Goal: Task Accomplishment & Management: Manage account settings

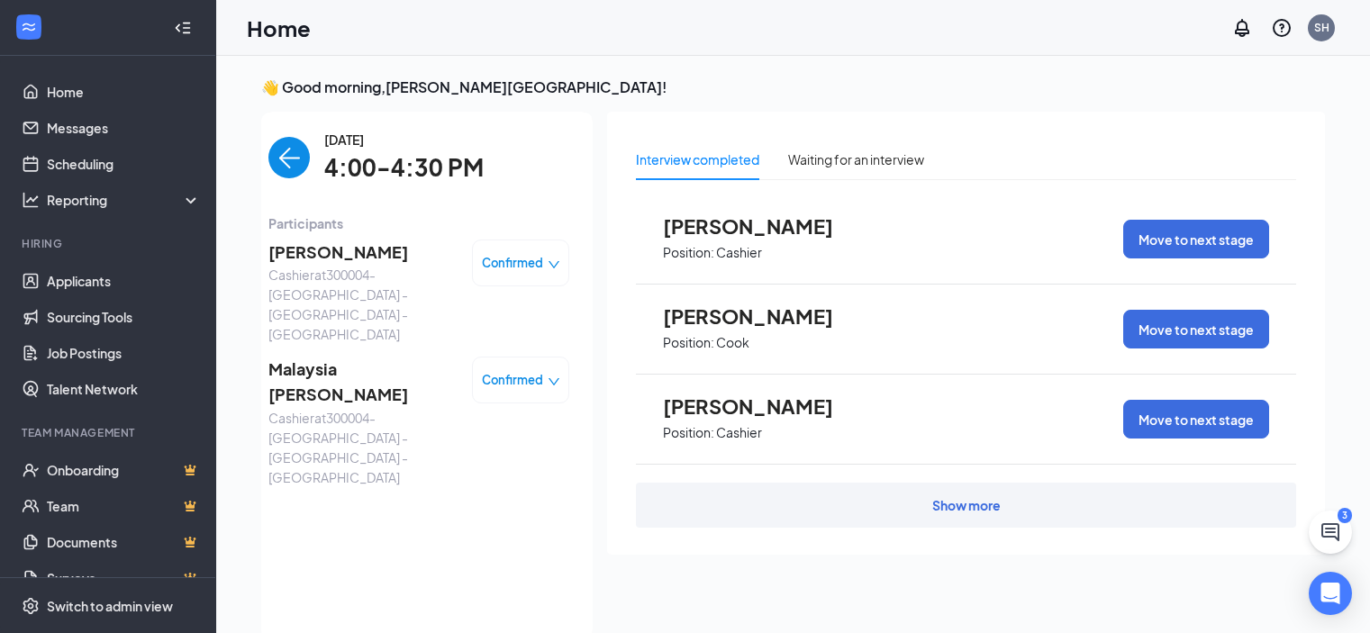
scroll to position [7, 0]
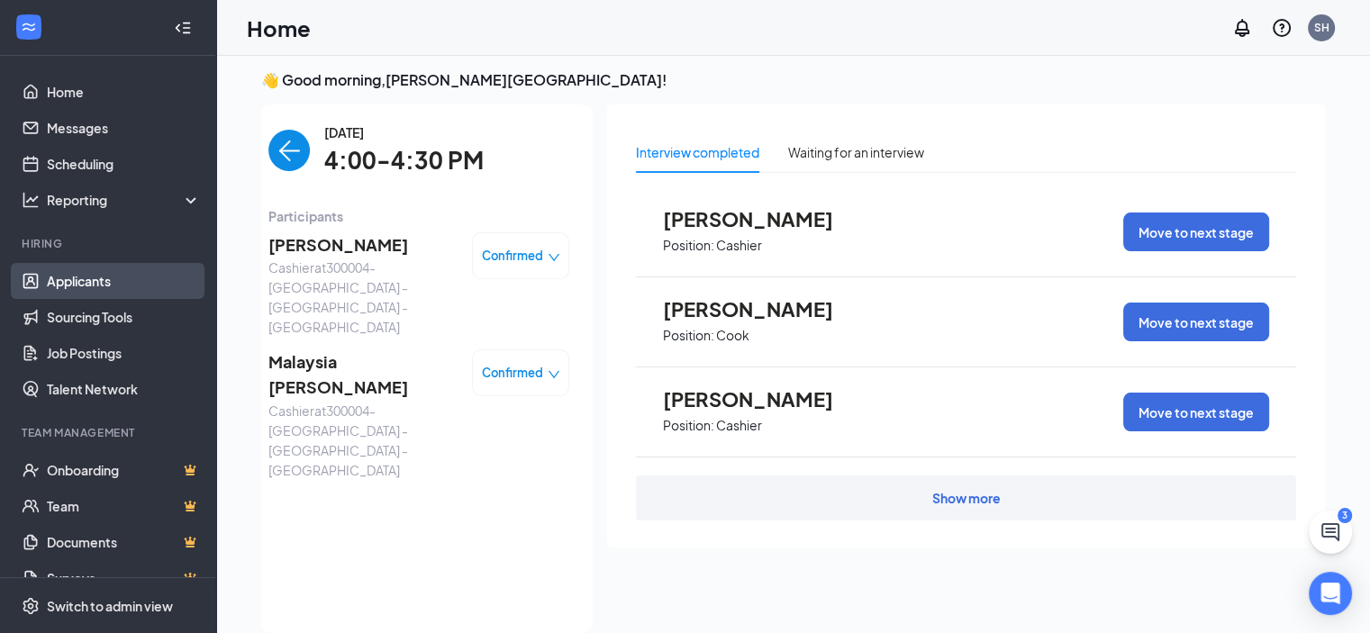
click at [101, 277] on link "Applicants" at bounding box center [124, 281] width 154 height 36
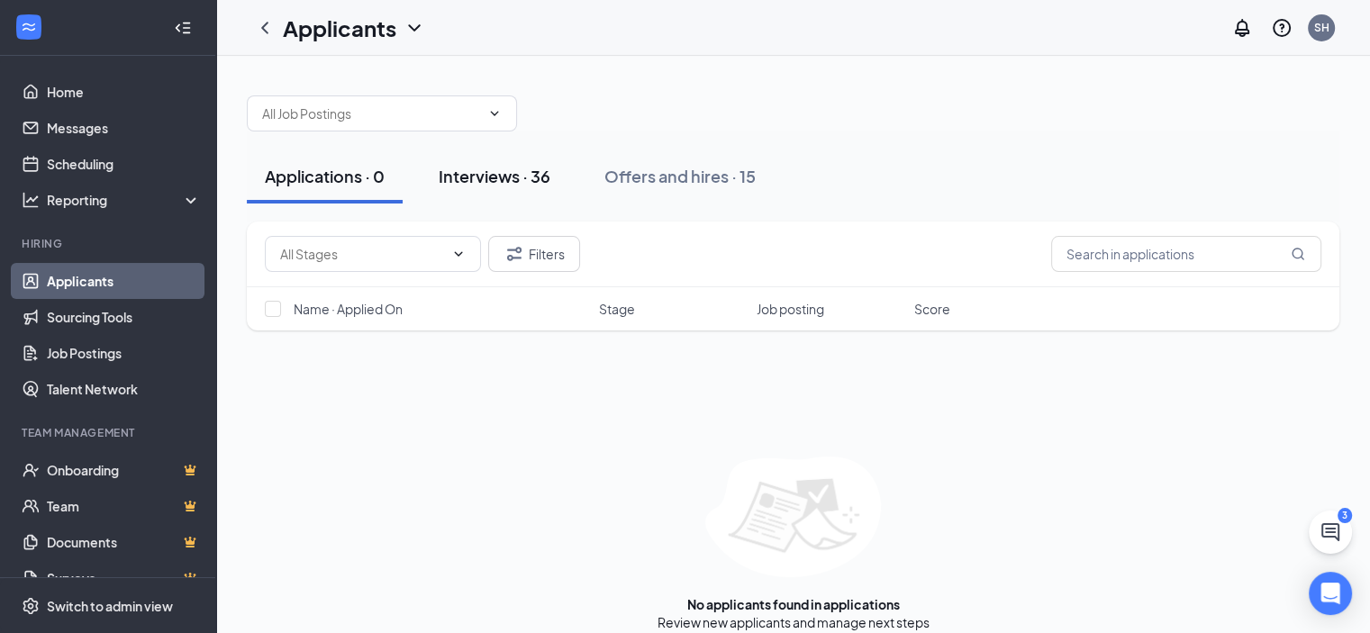
click at [537, 167] on div "Interviews · 36" at bounding box center [495, 176] width 112 height 23
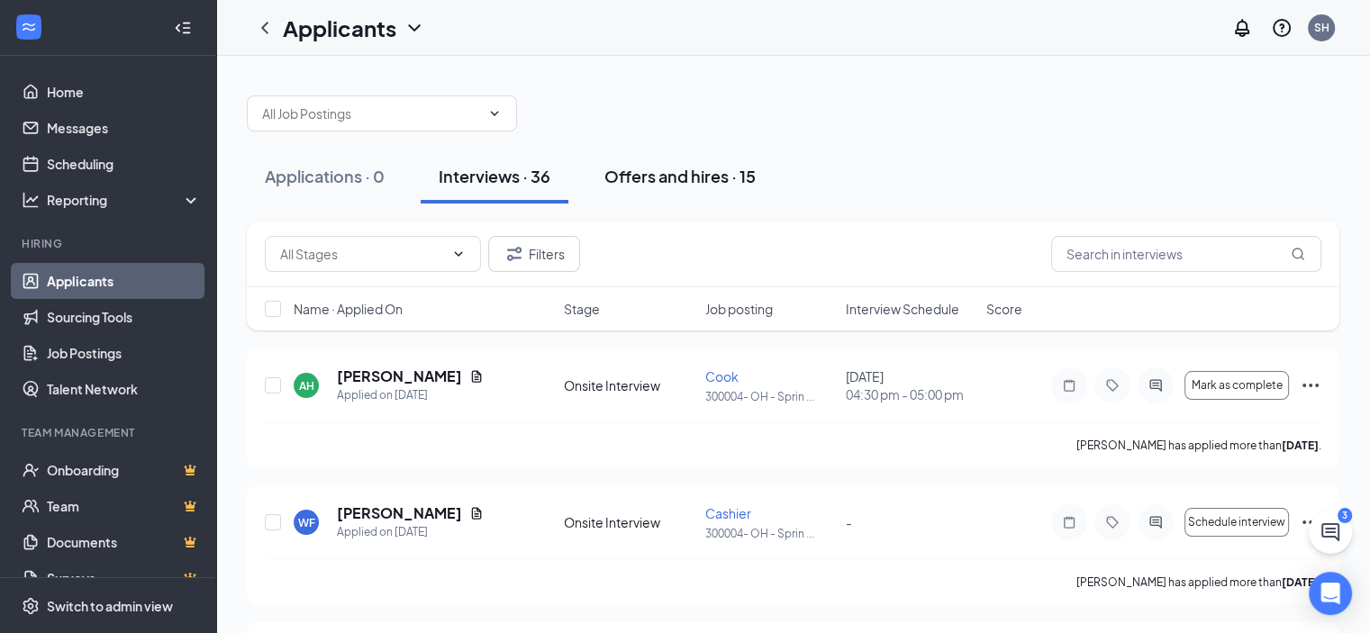
click at [632, 175] on div "Offers and hires · 15" at bounding box center [679, 176] width 151 height 23
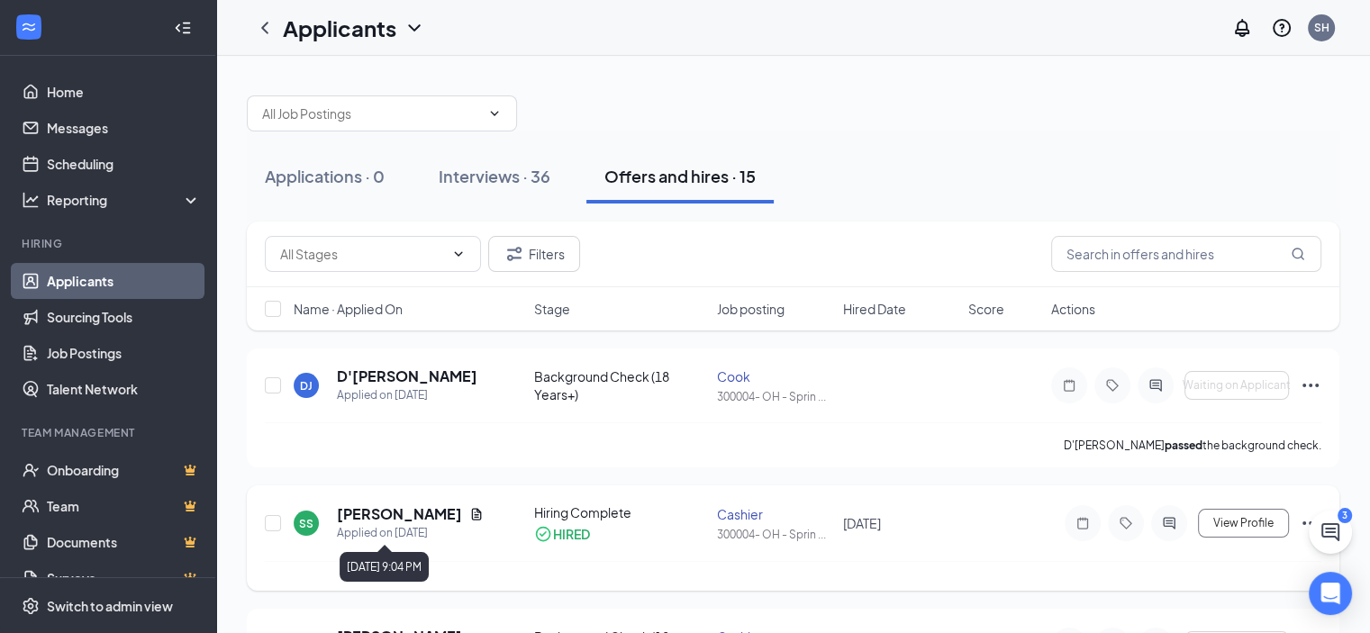
click at [458, 532] on div "Applied on [DATE]" at bounding box center [410, 533] width 147 height 18
click at [1309, 381] on icon "Ellipses" at bounding box center [1311, 386] width 22 height 22
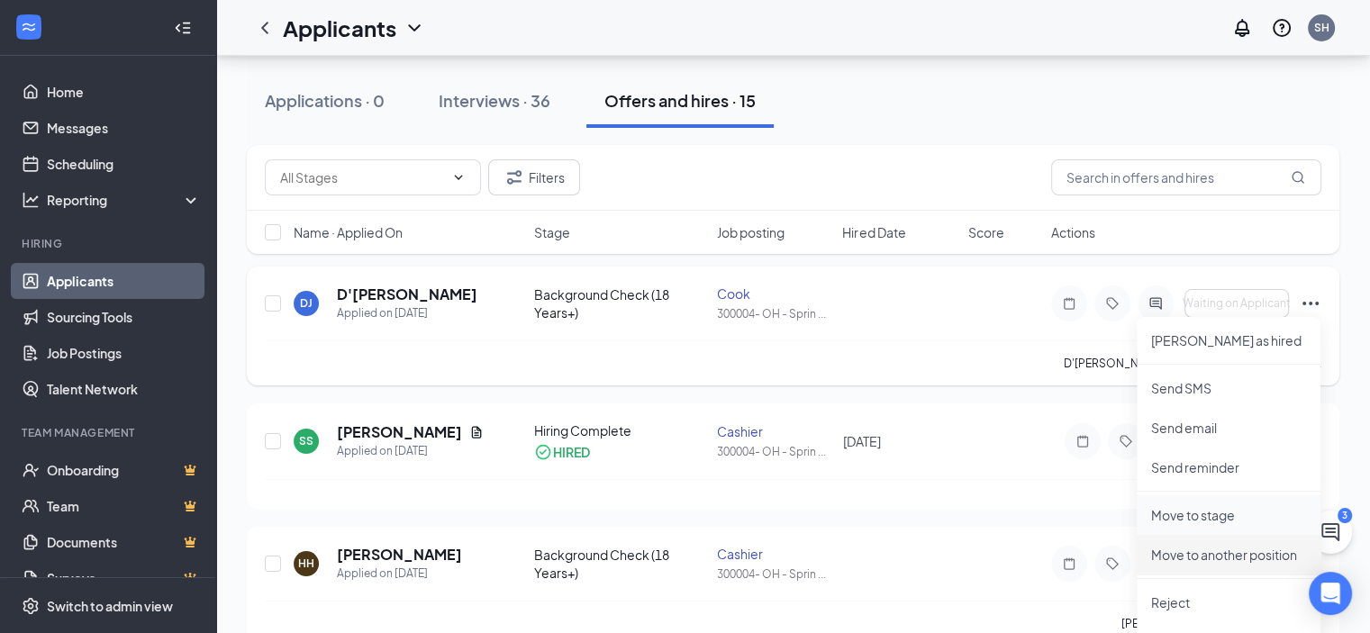
scroll to position [180, 0]
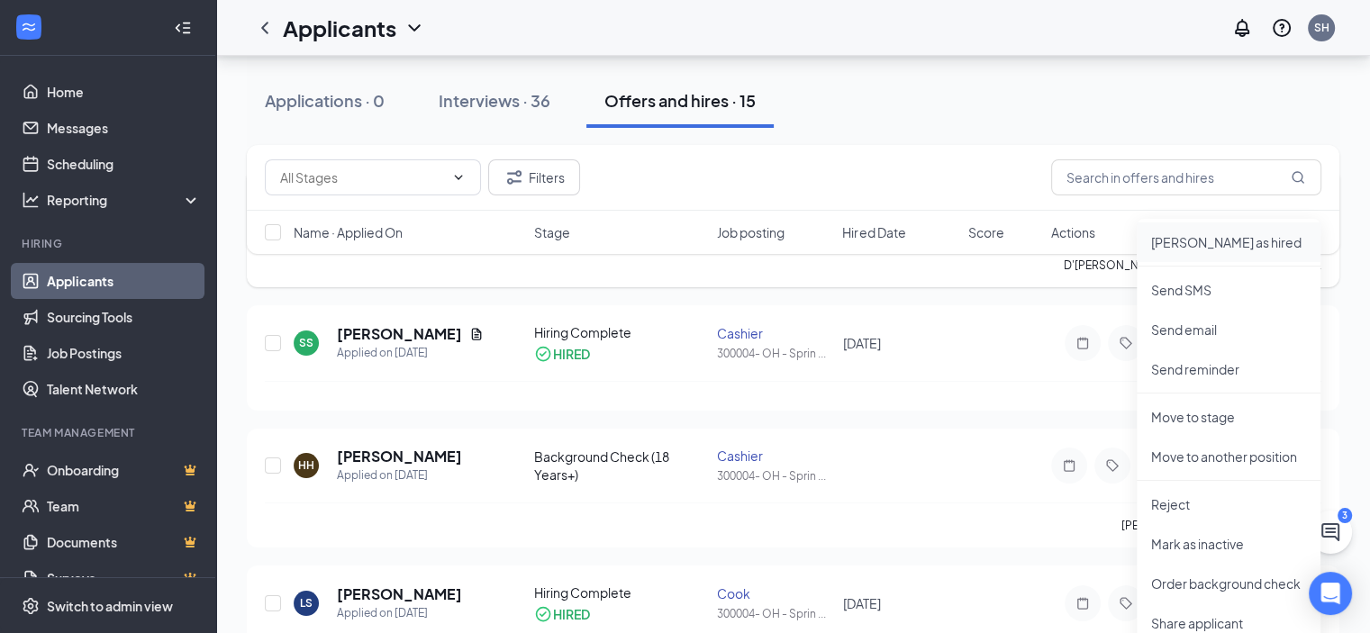
click at [1204, 237] on p "[PERSON_NAME] as hired" at bounding box center [1228, 242] width 155 height 18
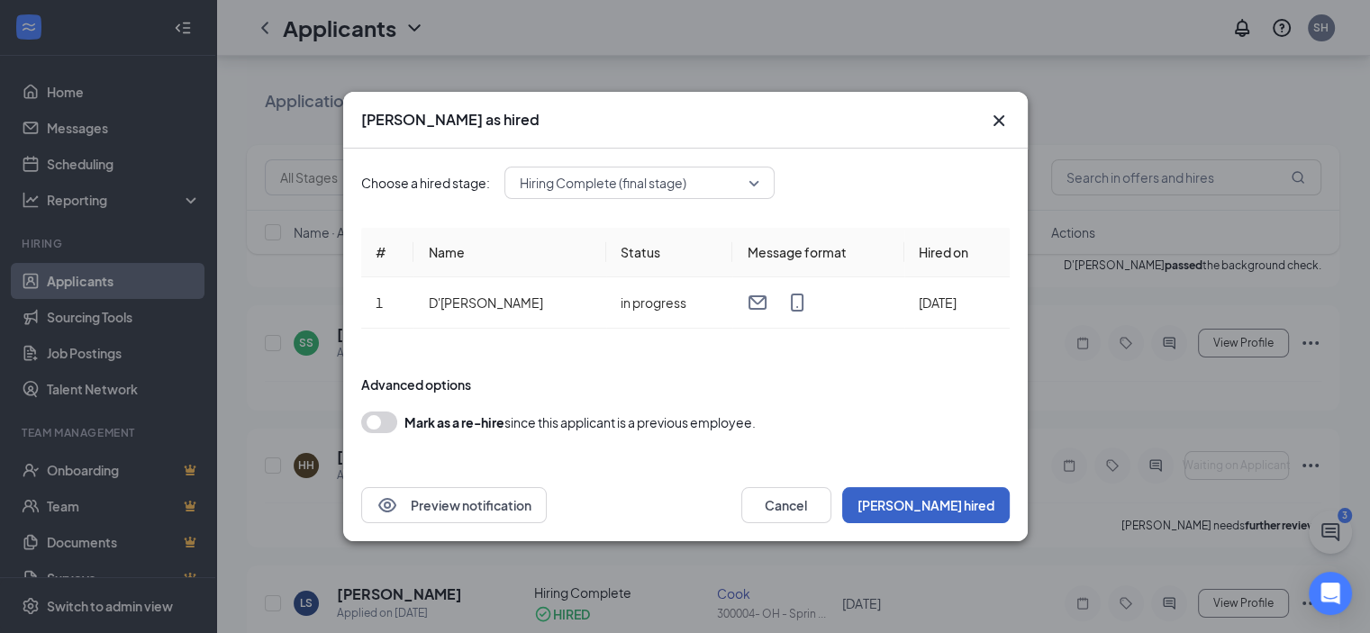
click at [958, 500] on button "[PERSON_NAME] hired" at bounding box center [926, 505] width 168 height 36
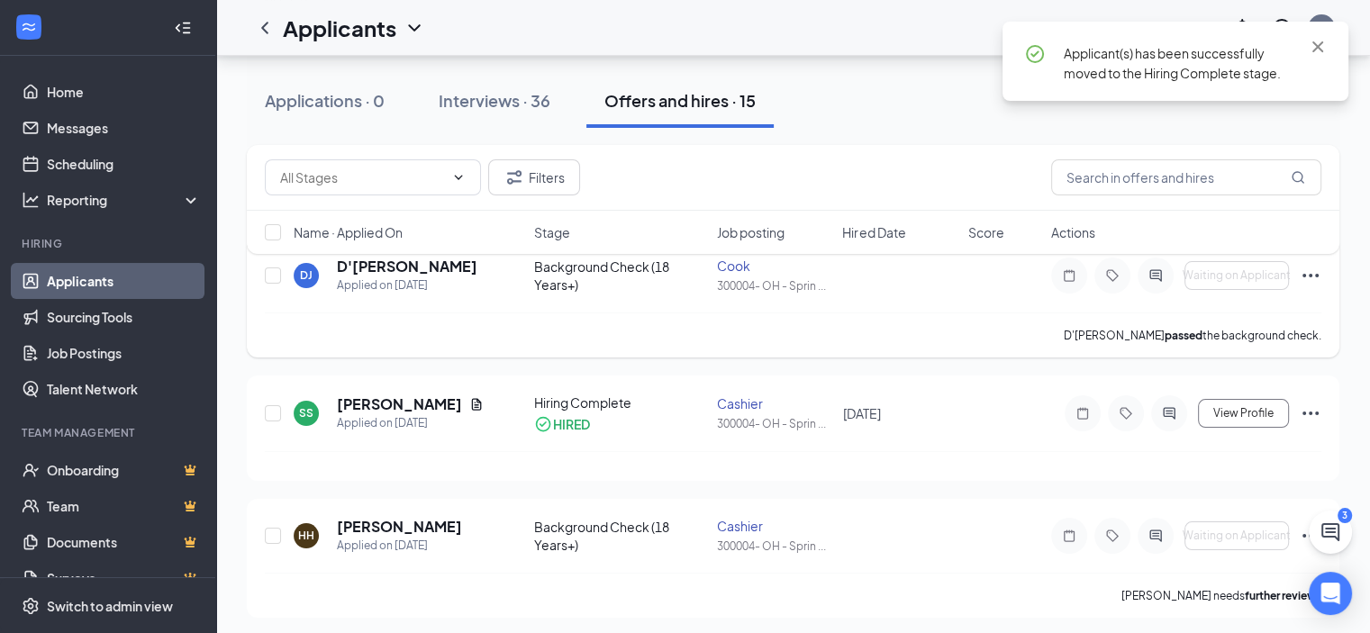
scroll to position [0, 0]
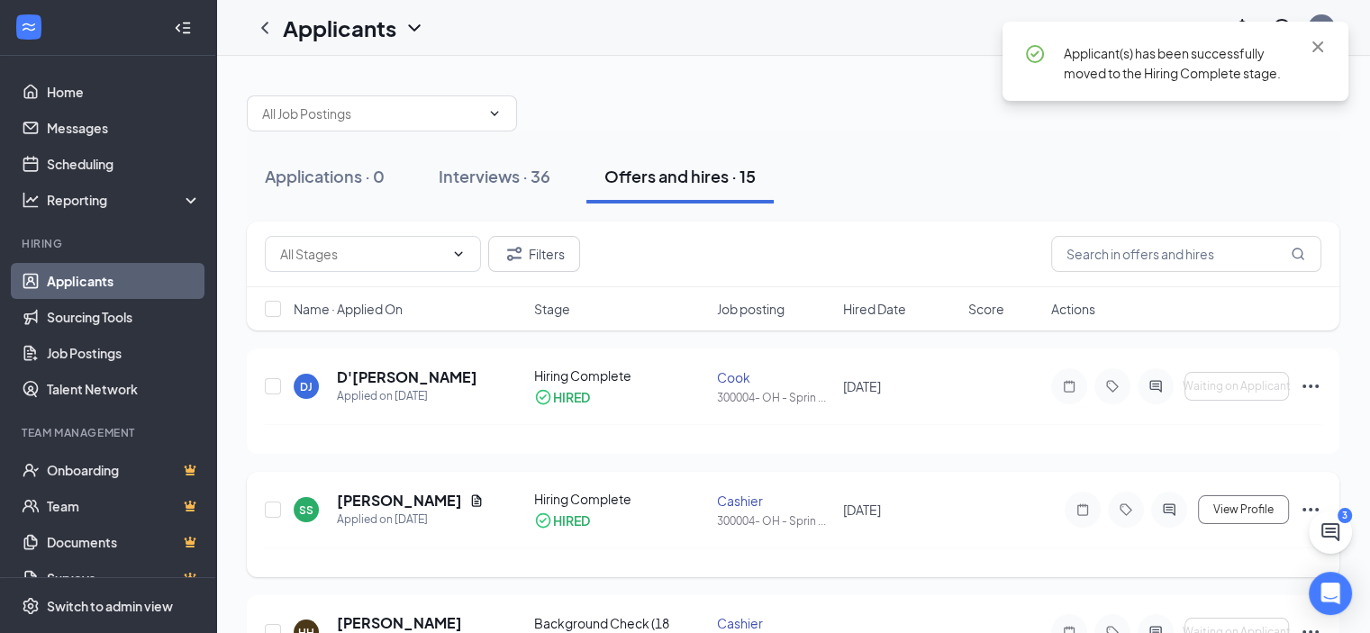
click at [606, 536] on div "SS [PERSON_NAME] Applied on [DATE] Hiring Complete HIRED Cashier 300004- OH - S…" at bounding box center [793, 519] width 1056 height 58
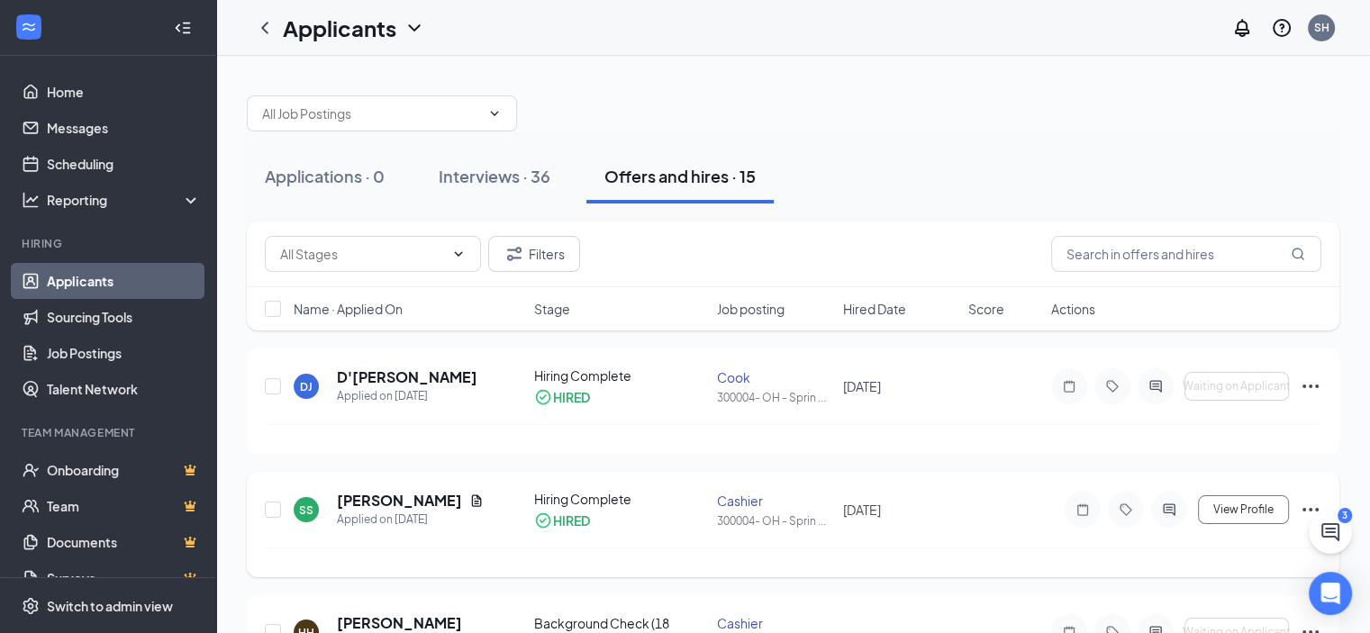
click at [1300, 511] on icon "Ellipses" at bounding box center [1311, 510] width 22 height 22
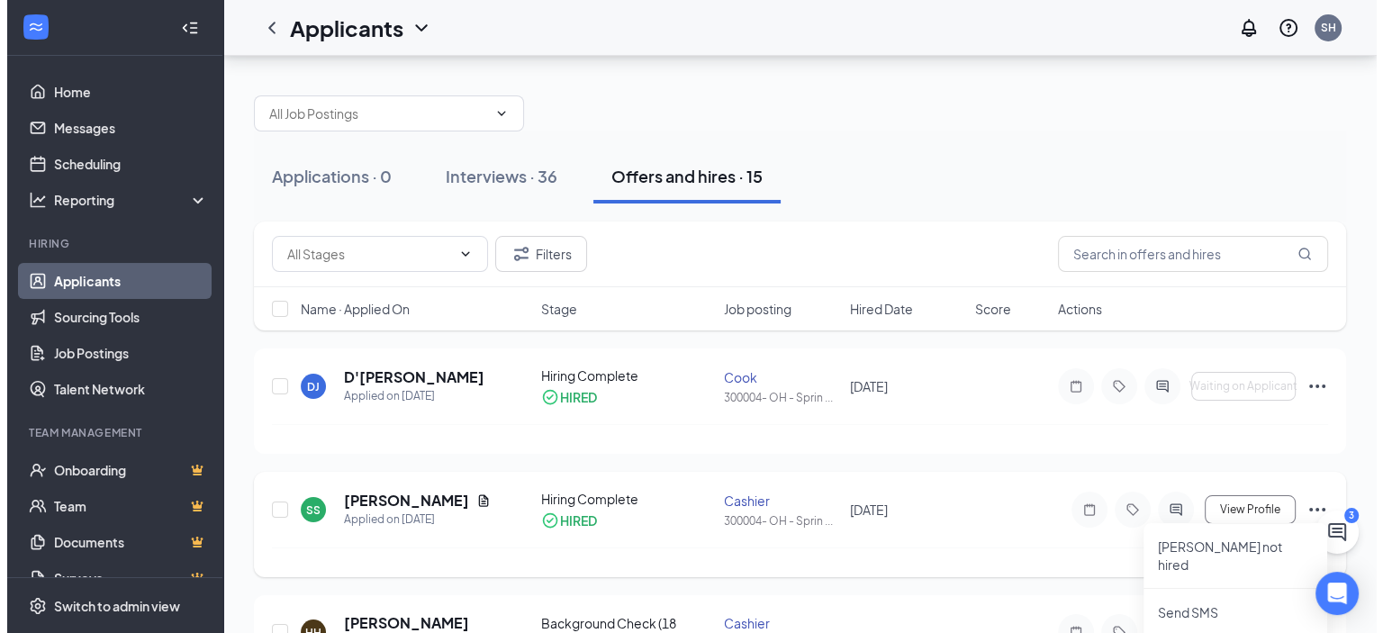
scroll to position [180, 0]
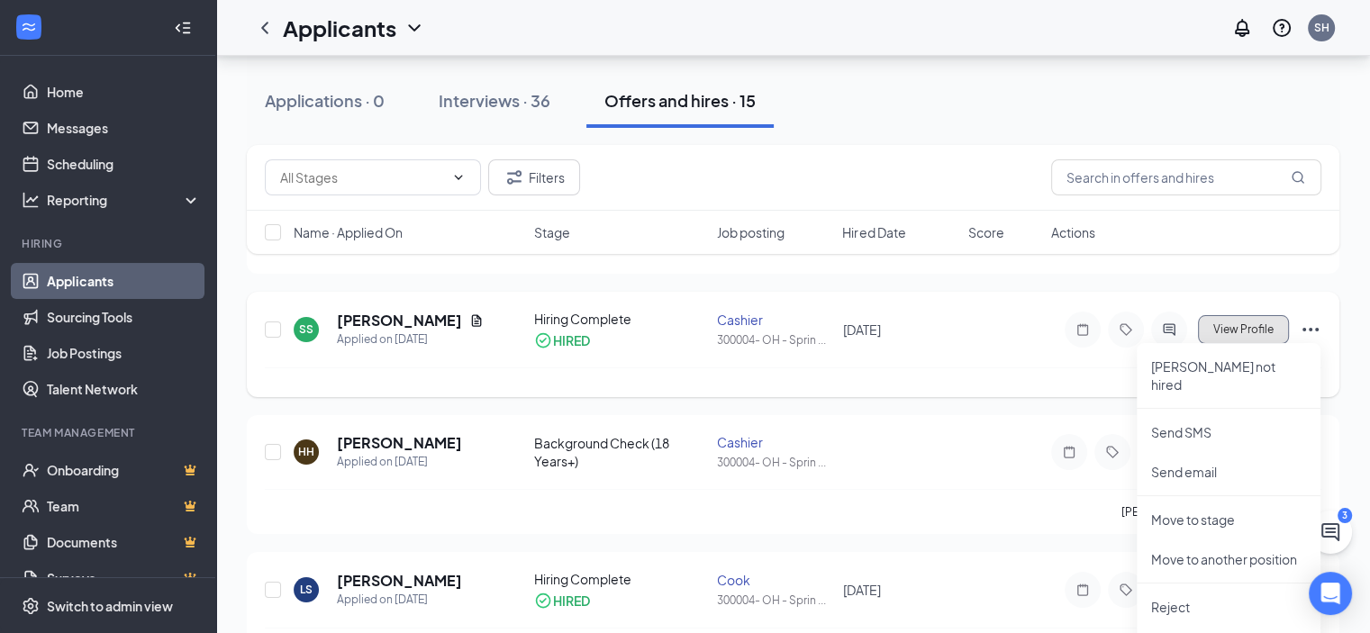
click at [1243, 331] on span "View Profile" at bounding box center [1243, 329] width 60 height 13
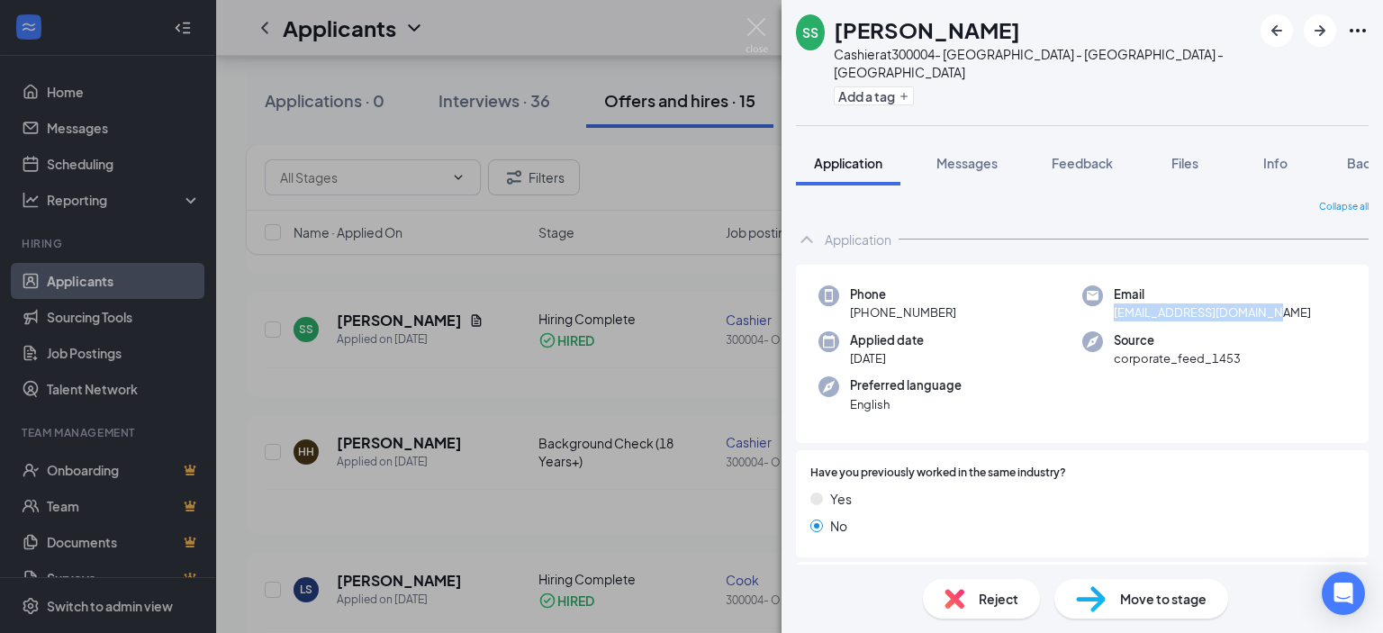
drag, startPoint x: 1264, startPoint y: 294, endPoint x: 1095, endPoint y: 302, distance: 169.5
click at [1095, 302] on div "Email [EMAIL_ADDRESS][DOMAIN_NAME]" at bounding box center [1215, 303] width 264 height 37
copy span "[EMAIL_ADDRESS][DOMAIN_NAME]"
